Goal: Task Accomplishment & Management: Complete application form

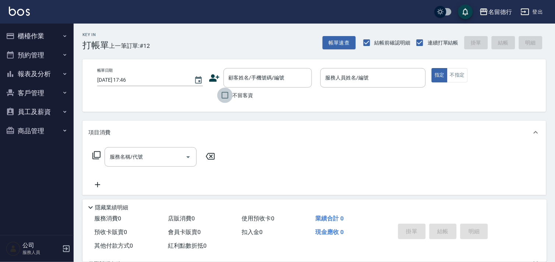
click at [223, 97] on input "不留客資" at bounding box center [224, 95] width 15 height 15
checkbox input "true"
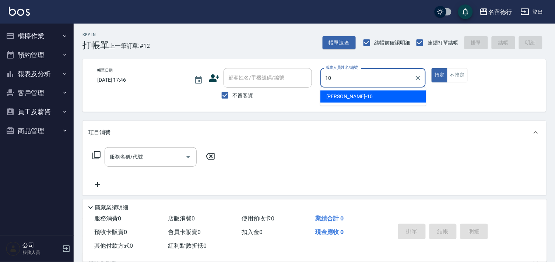
type input "[PERSON_NAME]-10"
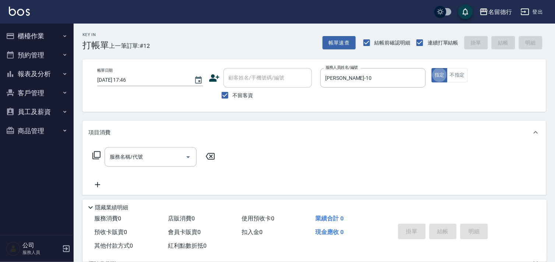
type button "true"
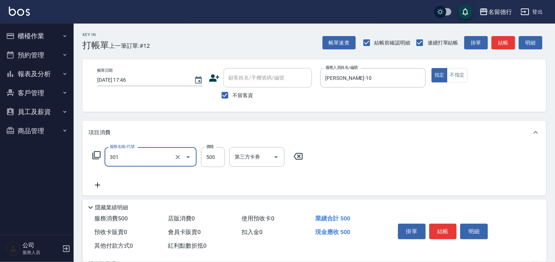
type input "剪髮(301)"
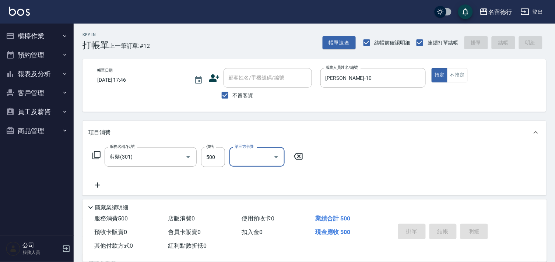
type input "[DATE] 18:27"
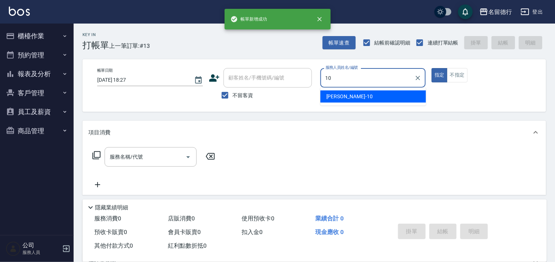
type input "[PERSON_NAME]-10"
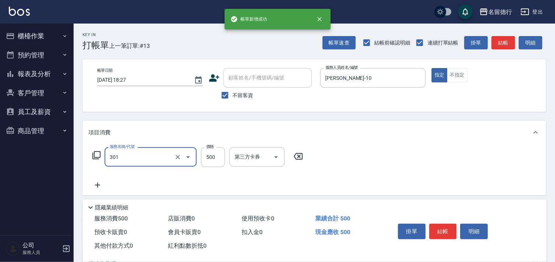
type input "剪髮(301)"
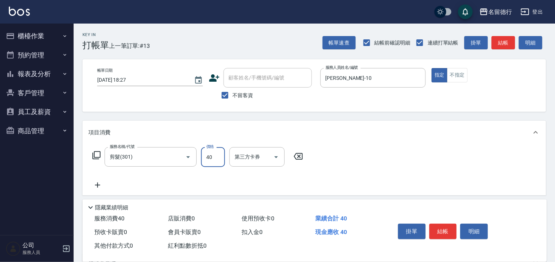
type input "400"
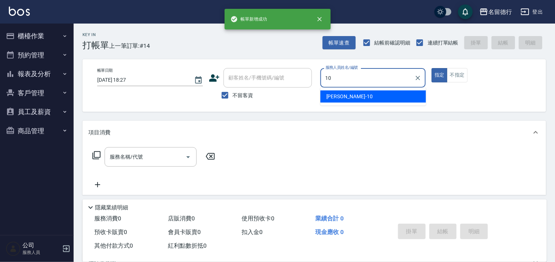
type input "[PERSON_NAME]-10"
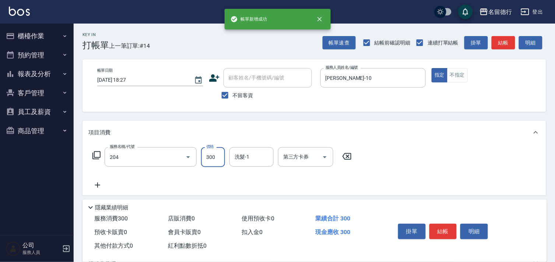
type input "洗髮(204)"
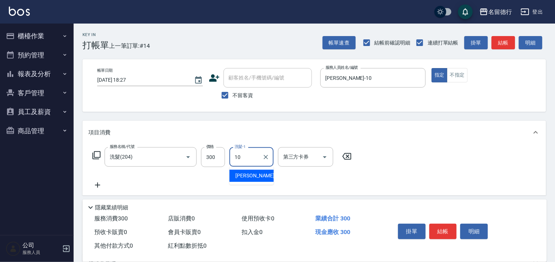
type input "[PERSON_NAME]-10"
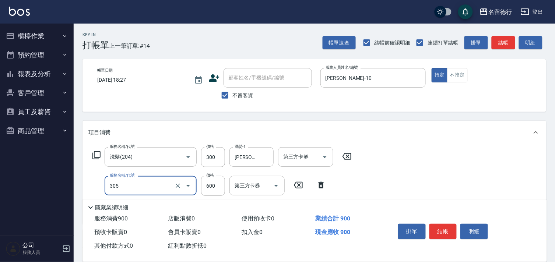
type input "剪髮(305)"
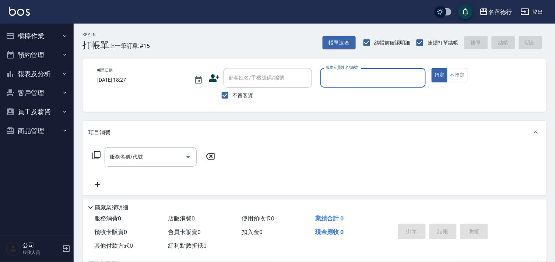
click at [39, 35] on button "櫃檯作業" at bounding box center [37, 35] width 68 height 19
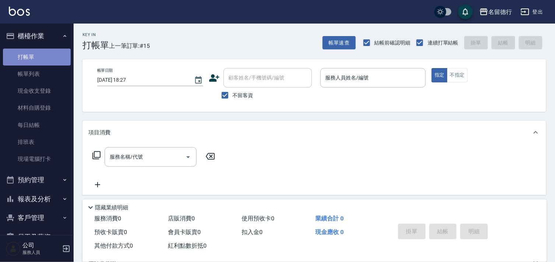
click at [45, 58] on link "打帳單" at bounding box center [37, 57] width 68 height 17
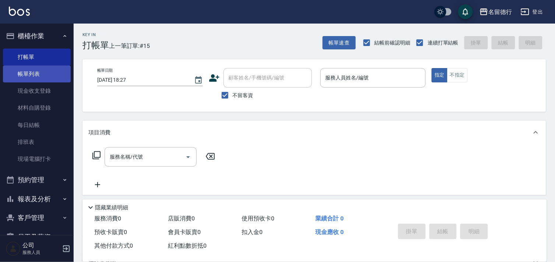
click at [27, 72] on link "帳單列表" at bounding box center [37, 74] width 68 height 17
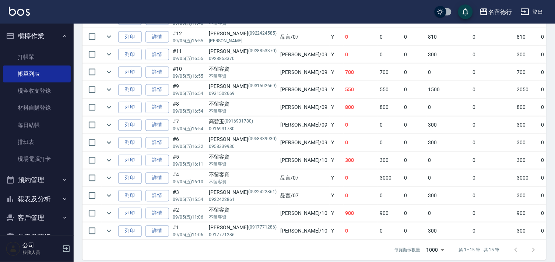
scroll to position [284, 0]
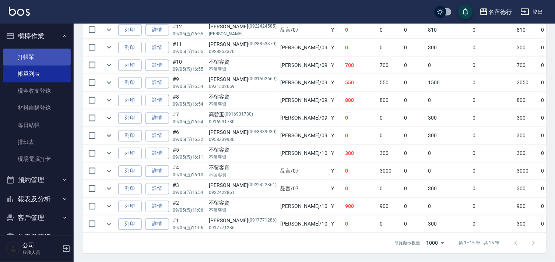
click at [29, 52] on link "打帳單" at bounding box center [37, 57] width 68 height 17
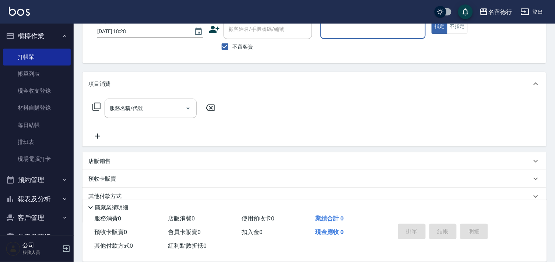
scroll to position [79, 0]
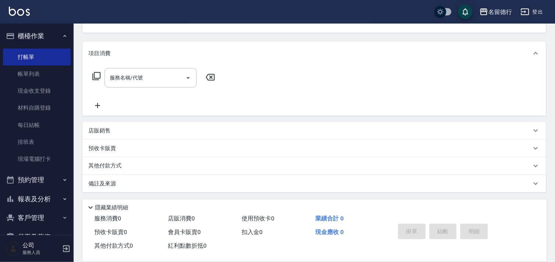
click at [102, 152] on p "預收卡販賣" at bounding box center [102, 149] width 28 height 8
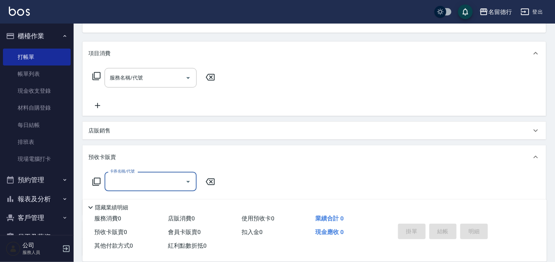
scroll to position [0, 0]
click at [100, 134] on p "店販銷售" at bounding box center [99, 131] width 22 height 8
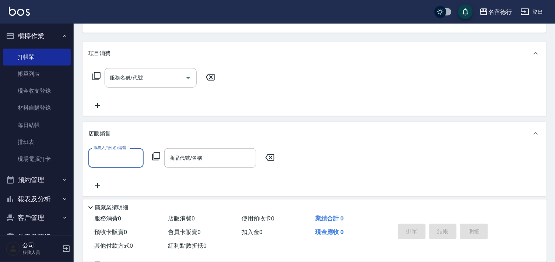
click at [155, 156] on icon at bounding box center [156, 156] width 9 height 9
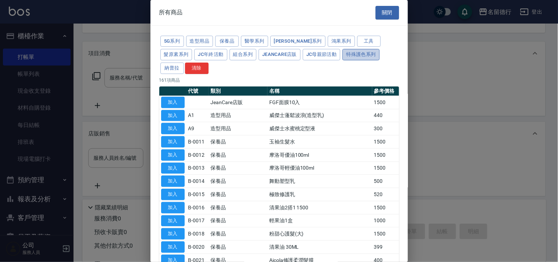
click at [343, 53] on button "特殊護色系列" at bounding box center [361, 54] width 37 height 11
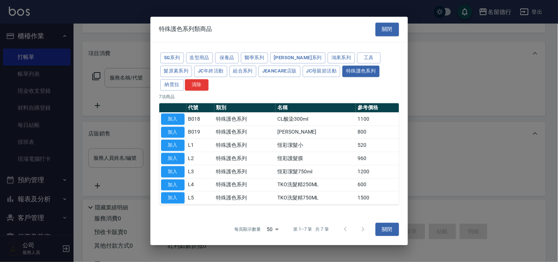
click at [432, 28] on div at bounding box center [279, 131] width 558 height 262
click at [202, 64] on button "造型用品" at bounding box center [199, 57] width 27 height 11
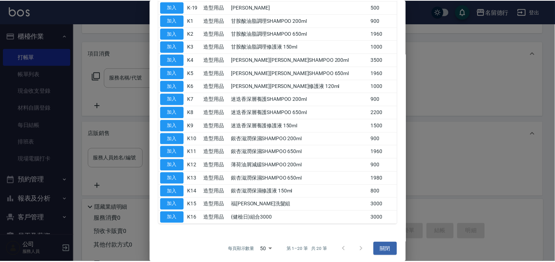
scroll to position [135, 0]
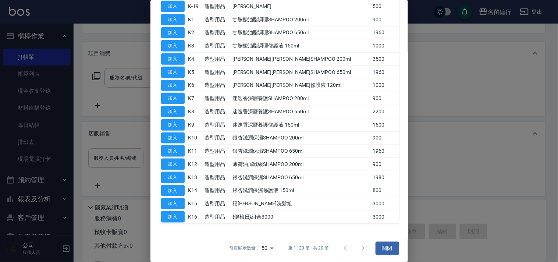
click at [502, 97] on div at bounding box center [279, 131] width 558 height 262
click at [447, 120] on div at bounding box center [279, 131] width 558 height 262
click at [378, 250] on button "關閉" at bounding box center [388, 249] width 24 height 14
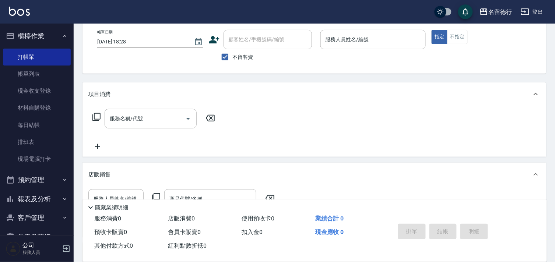
scroll to position [0, 0]
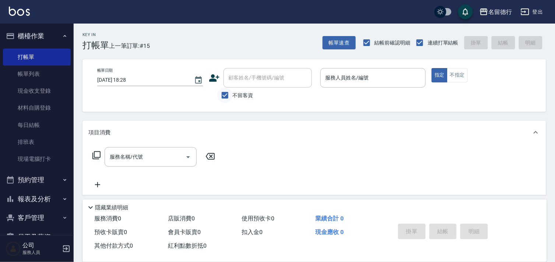
click at [223, 96] on input "不留客資" at bounding box center [224, 95] width 15 height 15
checkbox input "false"
click at [237, 78] on div "顧客姓名/手機號碼/編號 顧客姓名/手機號碼/編號" at bounding box center [267, 78] width 88 height 20
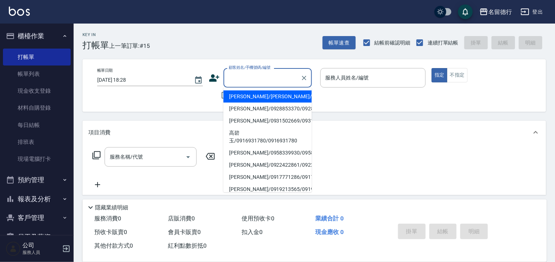
click at [246, 97] on li "[PERSON_NAME]/[PERSON_NAME]/0922424585" at bounding box center [267, 97] width 88 height 12
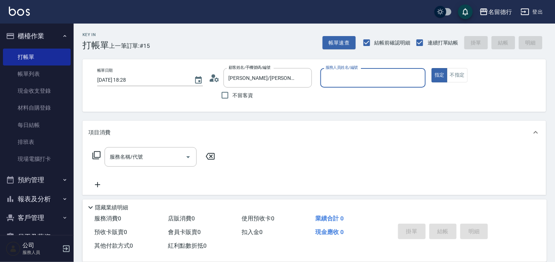
type input "[PERSON_NAME]/[PERSON_NAME]/0922424585"
type input "品言-07"
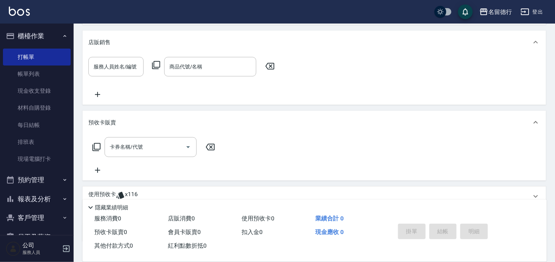
scroll to position [138, 0]
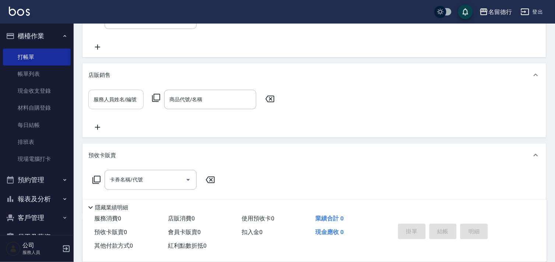
click at [107, 100] on div "服務人員姓名/編號 服務人員姓名/編號" at bounding box center [115, 100] width 55 height 20
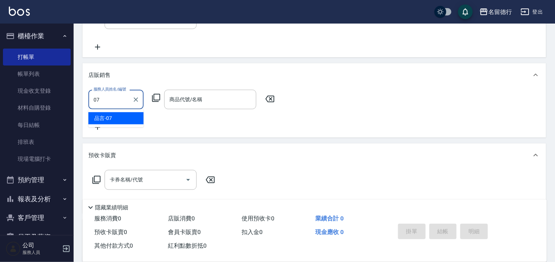
click at [120, 118] on div "品言 -07" at bounding box center [115, 118] width 55 height 12
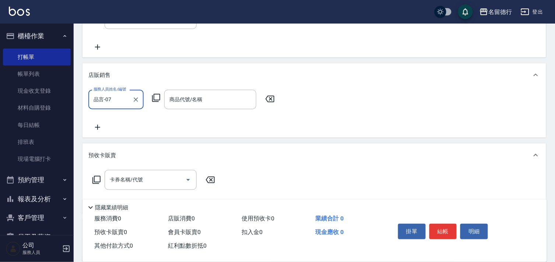
type input "品言-07"
click at [158, 96] on icon at bounding box center [156, 97] width 9 height 9
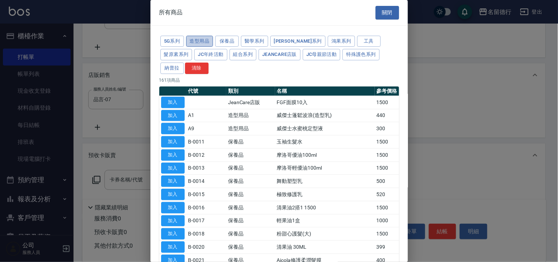
click at [205, 39] on button "造型用品" at bounding box center [199, 41] width 27 height 11
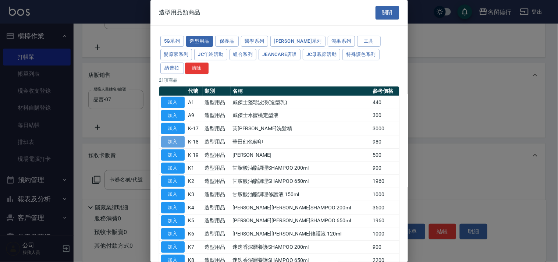
click at [171, 140] on button "加入" at bounding box center [173, 141] width 24 height 11
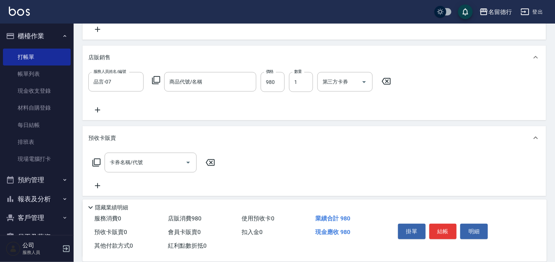
scroll to position [138, 0]
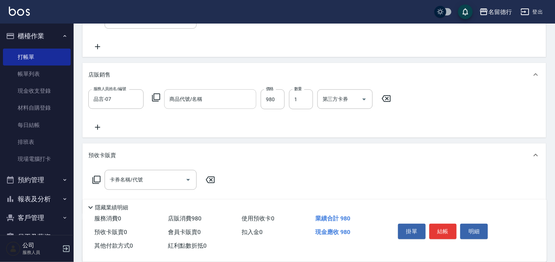
click at [181, 91] on div "商品代號/名稱" at bounding box center [210, 99] width 92 height 20
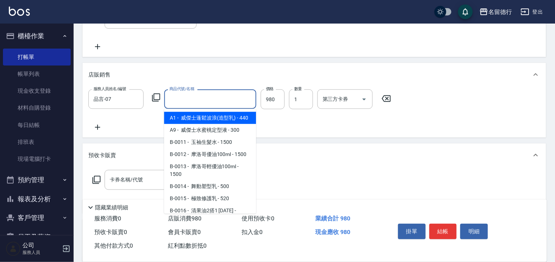
click at [155, 96] on icon at bounding box center [156, 97] width 9 height 9
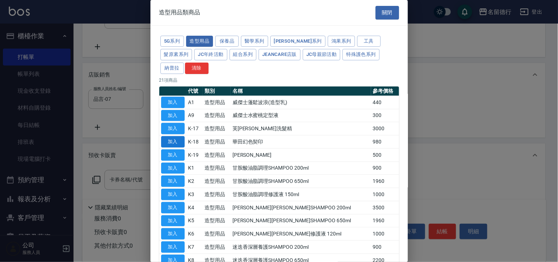
click at [175, 137] on button "加入" at bounding box center [173, 141] width 24 height 11
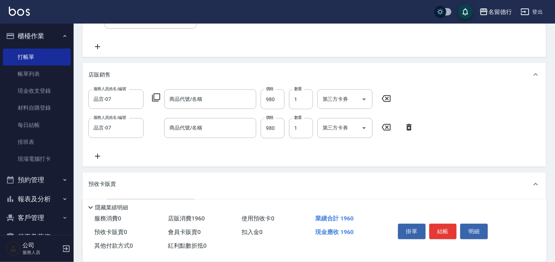
click at [407, 125] on icon at bounding box center [409, 127] width 18 height 9
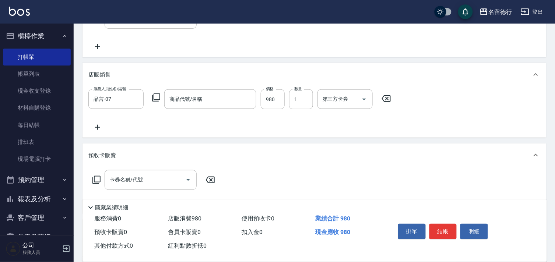
click at [191, 141] on div "項目消費 服務名稱/代號 服務名稱/代號 店販銷售 服務人員姓名/編號 品言-07 服務人員姓名/編號 商品代號/名稱 商品代號/名稱 價格 980 價格 數…" at bounding box center [313, 128] width 463 height 291
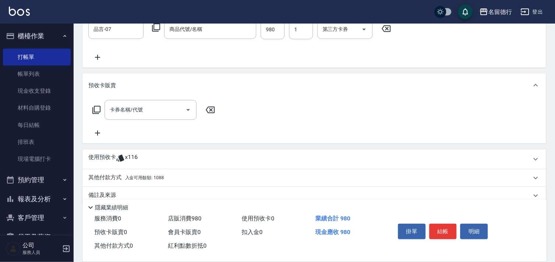
scroll to position [220, 0]
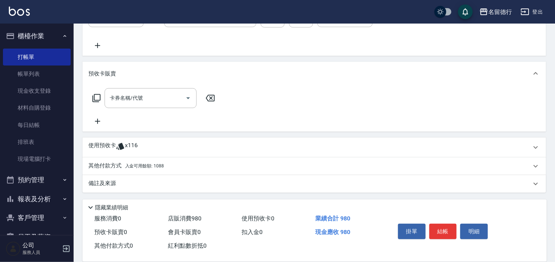
click at [132, 162] on p "其他付款方式 入金可用餘額: 1088" at bounding box center [125, 166] width 75 height 8
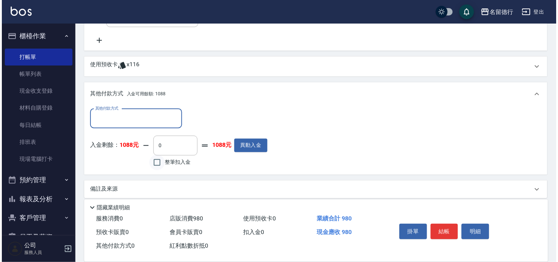
scroll to position [302, 0]
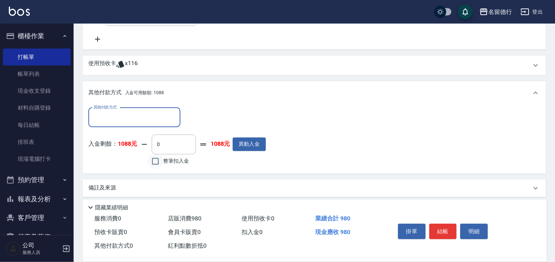
click at [152, 164] on input "整筆扣入金" at bounding box center [155, 161] width 15 height 15
checkbox input "true"
type input "980"
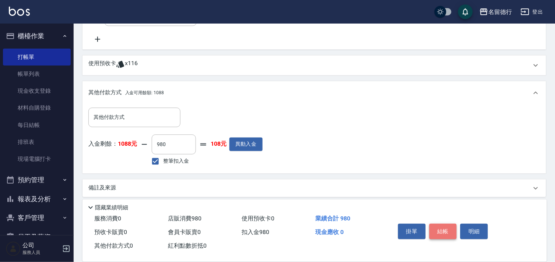
click at [436, 230] on button "結帳" at bounding box center [443, 231] width 28 height 15
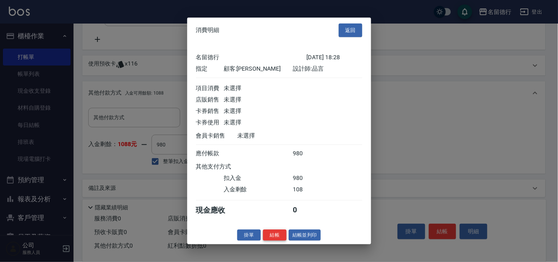
click at [280, 240] on button "結帳" at bounding box center [275, 234] width 24 height 11
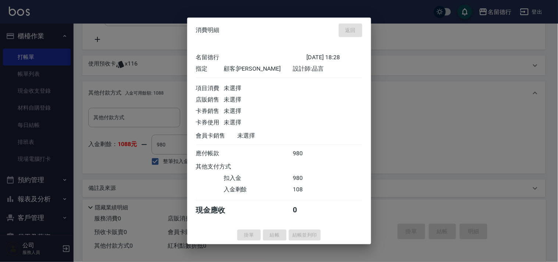
type input "[DATE] 18:54"
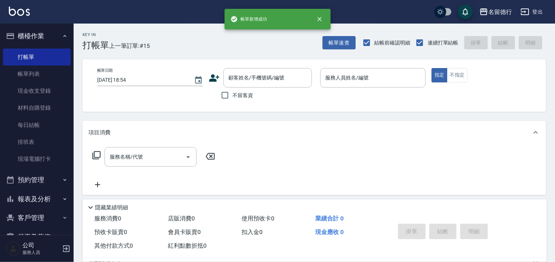
scroll to position [0, 0]
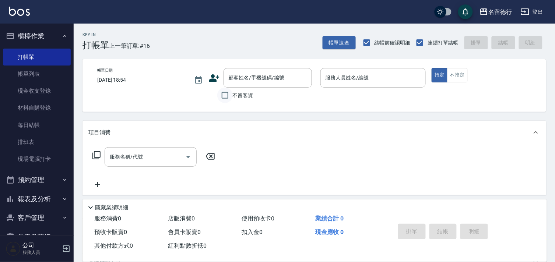
click at [223, 96] on input "不留客資" at bounding box center [224, 95] width 15 height 15
checkbox input "true"
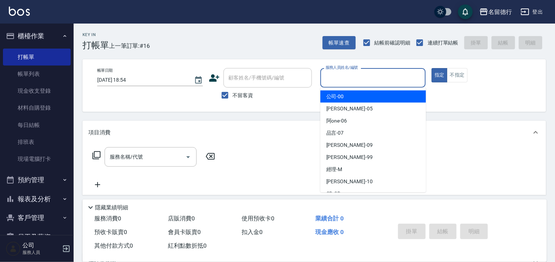
click at [336, 74] on input "服務人員姓名/編號" at bounding box center [372, 77] width 99 height 13
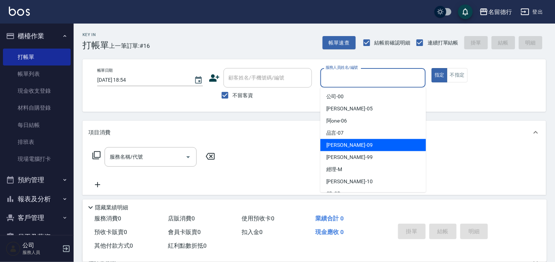
click at [336, 140] on div "[PERSON_NAME] -09" at bounding box center [373, 145] width 106 height 12
type input "[PERSON_NAME]-09"
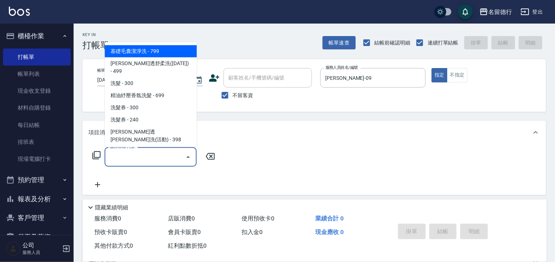
click at [160, 157] on input "服務名稱/代號" at bounding box center [145, 157] width 74 height 13
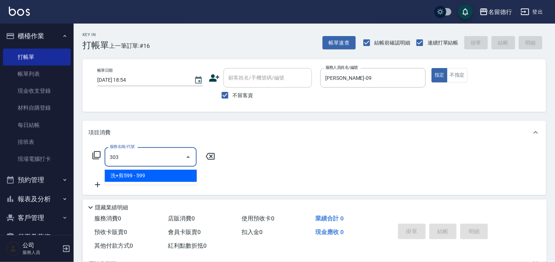
click at [170, 175] on span "洗+剪599 - 599" at bounding box center [151, 176] width 92 height 12
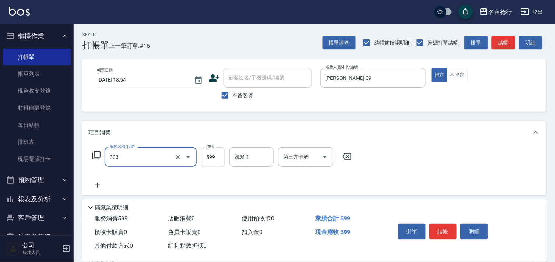
type input "洗+剪599(303)"
click at [215, 156] on input "599" at bounding box center [213, 157] width 24 height 20
type input "800"
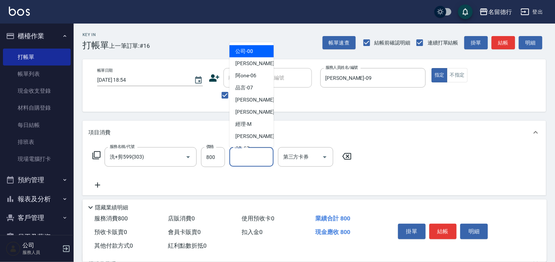
click at [242, 153] on div "洗髮-1 洗髮-1" at bounding box center [251, 157] width 44 height 20
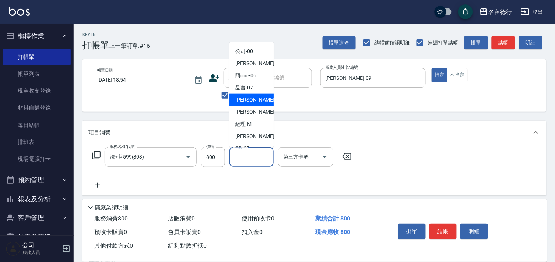
click at [258, 100] on div "[PERSON_NAME] -09" at bounding box center [251, 100] width 44 height 12
type input "[PERSON_NAME]-09"
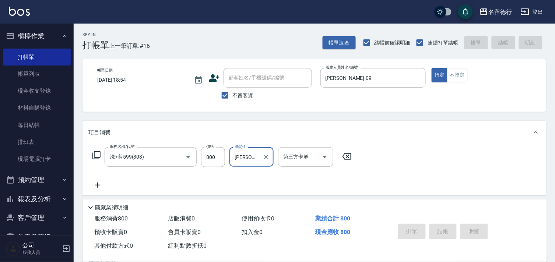
type input "[DATE] 19:10"
